Goal: Task Accomplishment & Management: Manage account settings

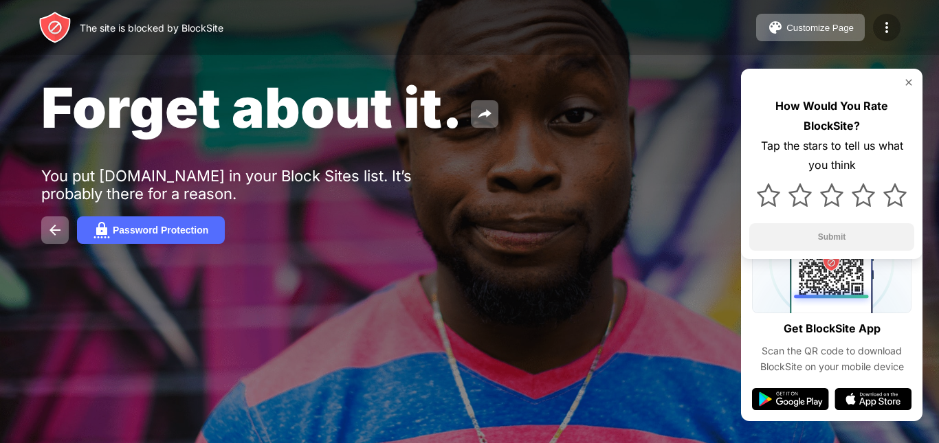
click at [891, 21] on img at bounding box center [886, 27] width 16 height 16
